Goal: Transaction & Acquisition: Purchase product/service

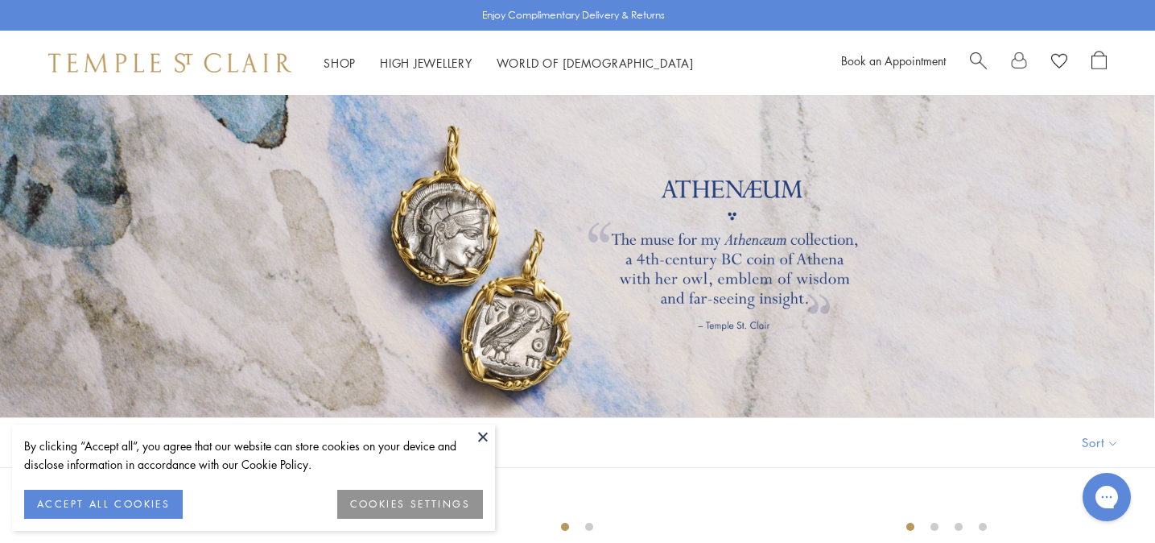
click at [483, 435] on button at bounding box center [483, 436] width 24 height 24
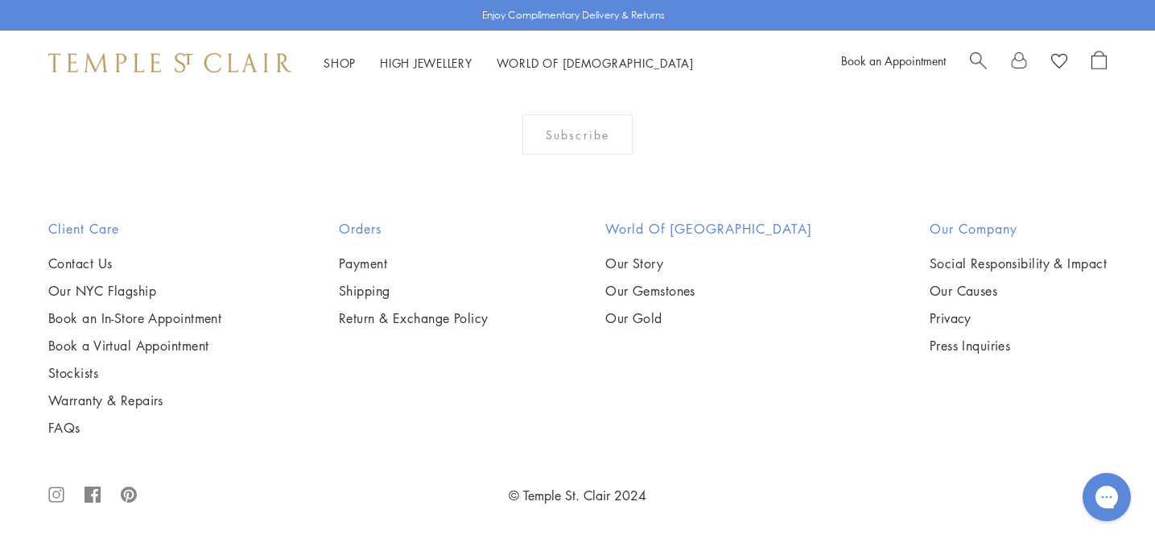
scroll to position [1608, 0]
click at [0, 0] on img at bounding box center [0, 0] width 0 height 0
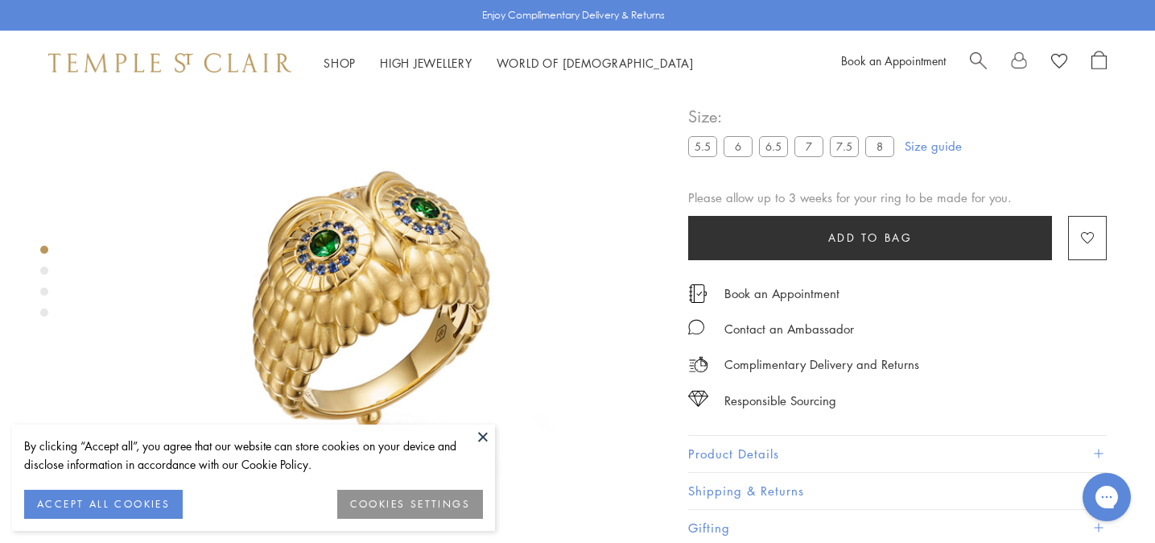
click at [482, 435] on button at bounding box center [483, 436] width 24 height 24
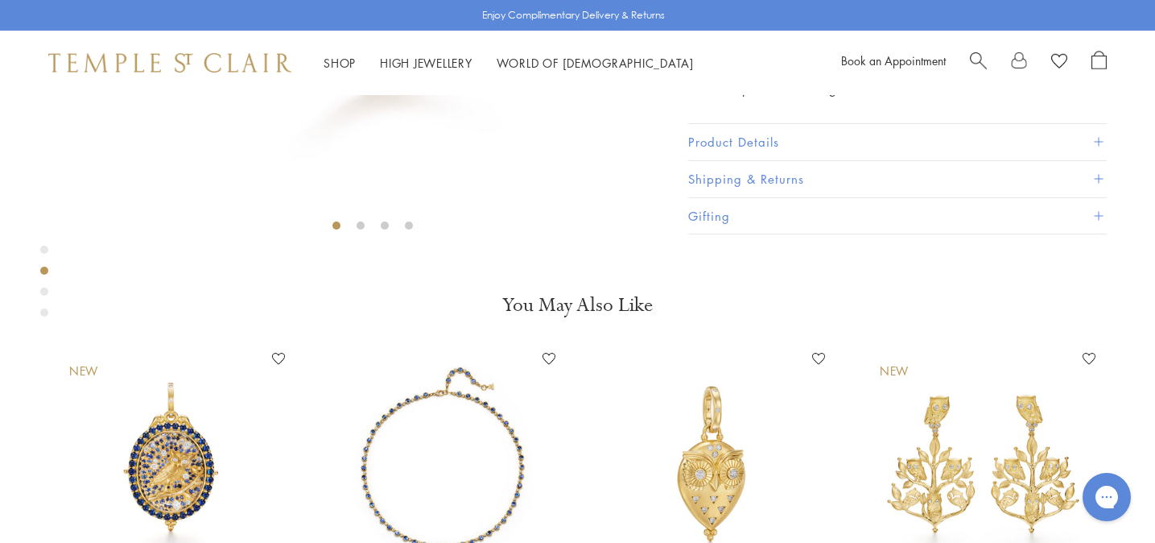
scroll to position [436, 0]
